Goal: Navigation & Orientation: Find specific page/section

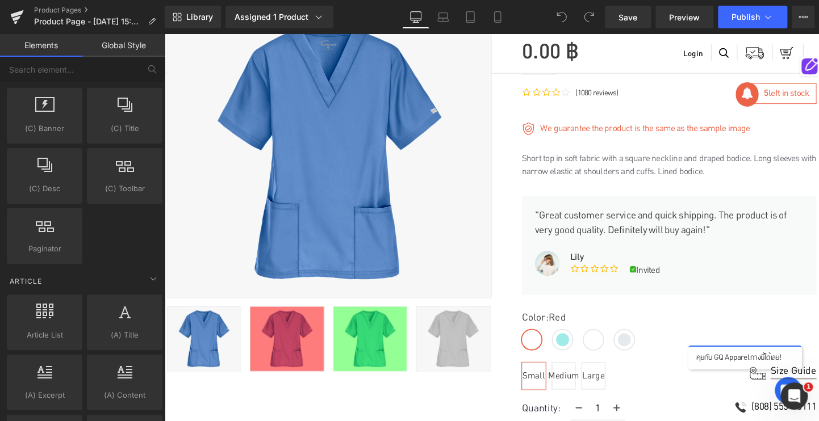
scroll to position [2155, 0]
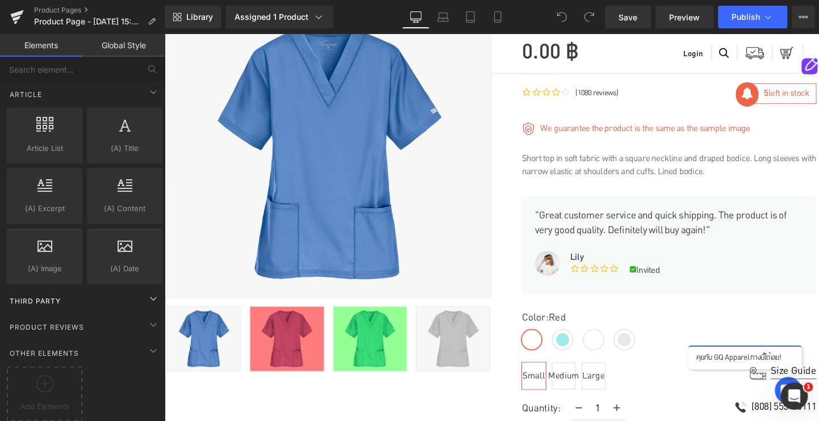
click at [108, 290] on div "Third Party" at bounding box center [85, 301] width 160 height 23
click at [147, 292] on icon at bounding box center [153, 299] width 14 height 14
click at [134, 46] on link "Global Style" at bounding box center [123, 45] width 82 height 23
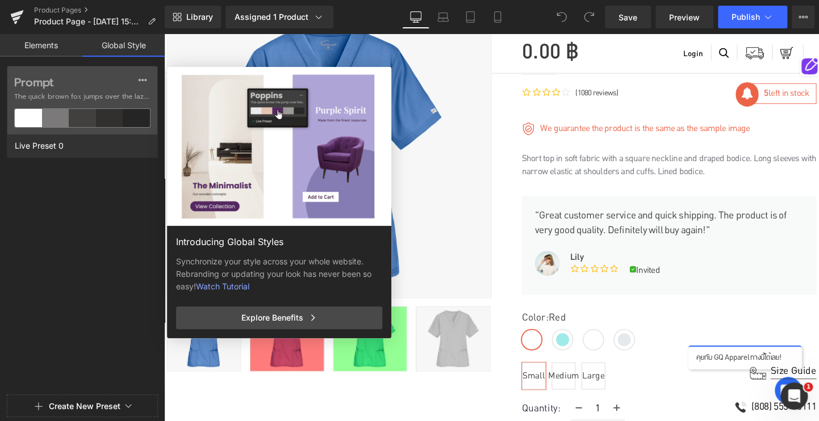
click at [56, 41] on link "Elements" at bounding box center [41, 45] width 82 height 23
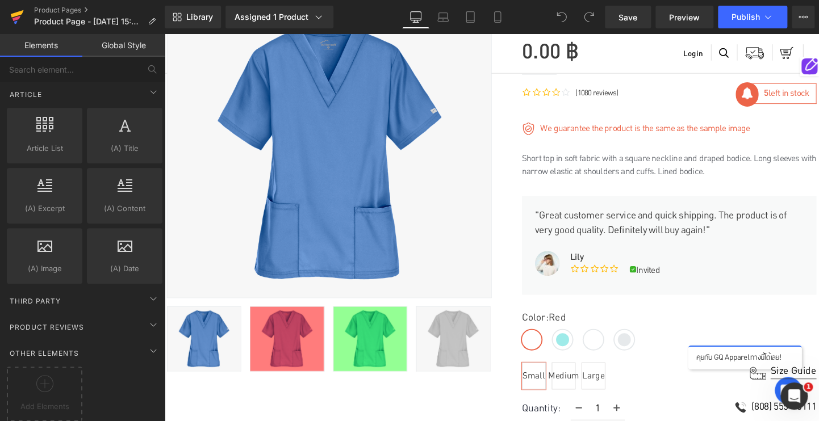
click at [19, 15] on icon at bounding box center [17, 13] width 13 height 7
